Goal: Task Accomplishment & Management: Complete application form

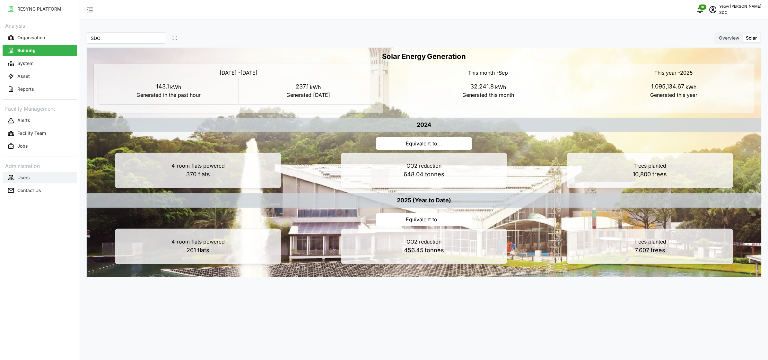
click at [23, 176] on p "Users" at bounding box center [23, 177] width 13 height 6
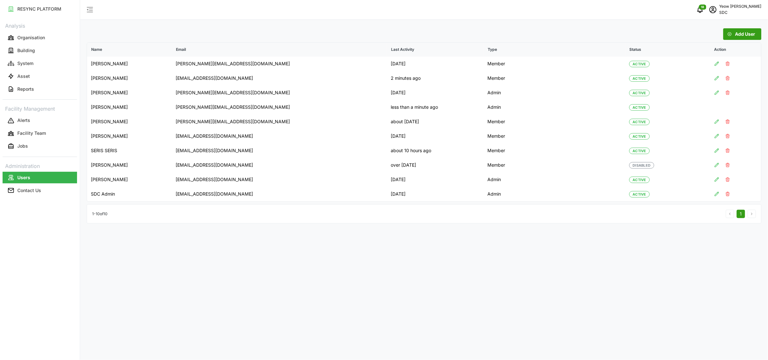
click at [744, 32] on span "Add User" at bounding box center [746, 34] width 20 height 11
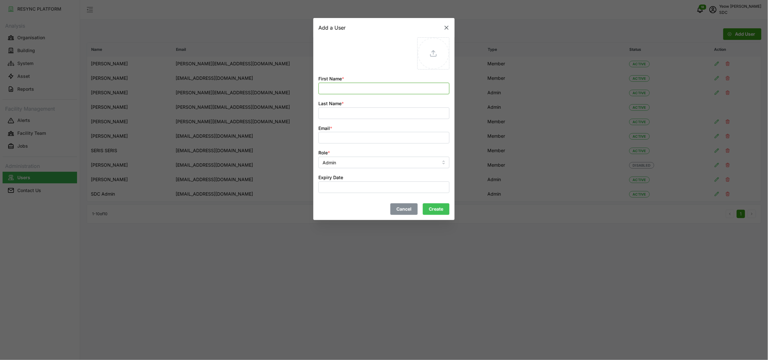
click at [403, 89] on input "First Name *" at bounding box center [384, 89] width 131 height 12
type input "Sangamithra"
click at [370, 115] on input "Last Name *" at bounding box center [384, 113] width 131 height 12
type input "[PERSON_NAME]"
click at [377, 141] on input "Email *" at bounding box center [384, 138] width 131 height 12
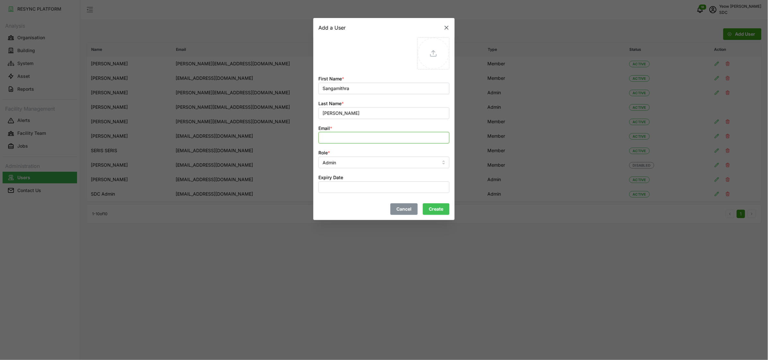
paste input "[EMAIL_ADDRESS][DOMAIN_NAME]"
type input "[EMAIL_ADDRESS][DOMAIN_NAME]"
click at [387, 166] on input "Admin" at bounding box center [384, 162] width 131 height 12
click at [333, 186] on span "User" at bounding box center [329, 188] width 10 height 7
type input "User"
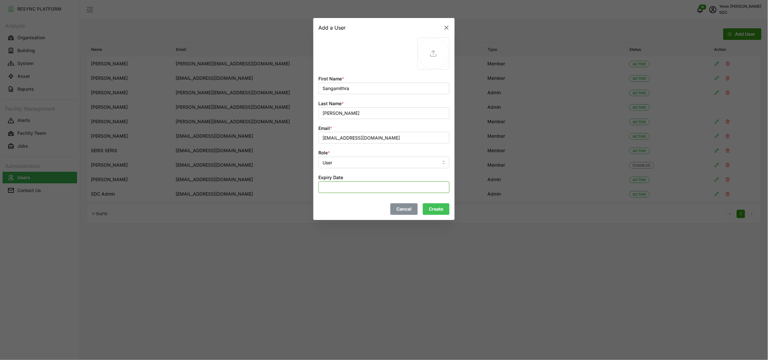
click at [371, 190] on button "Expiry Date" at bounding box center [384, 187] width 131 height 12
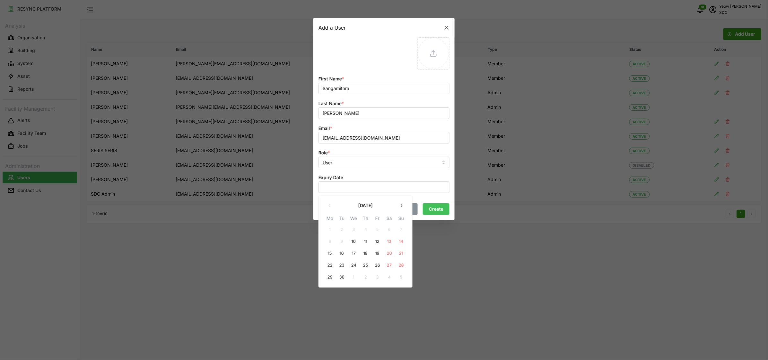
click at [404, 205] on icon "button" at bounding box center [401, 205] width 5 height 5
click at [380, 263] on button "23" at bounding box center [378, 265] width 12 height 12
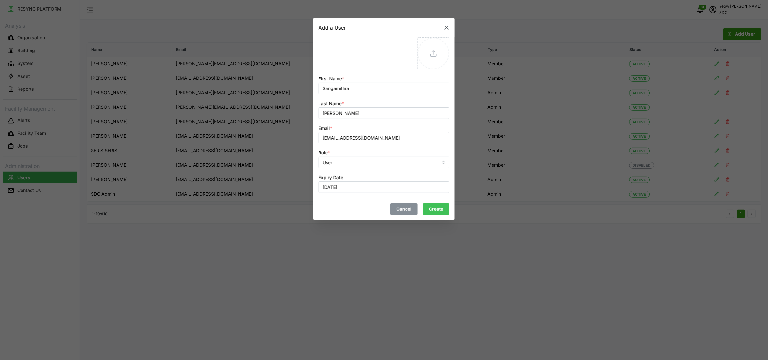
click at [433, 206] on span "Create" at bounding box center [436, 208] width 14 height 11
